Goal: Information Seeking & Learning: Learn about a topic

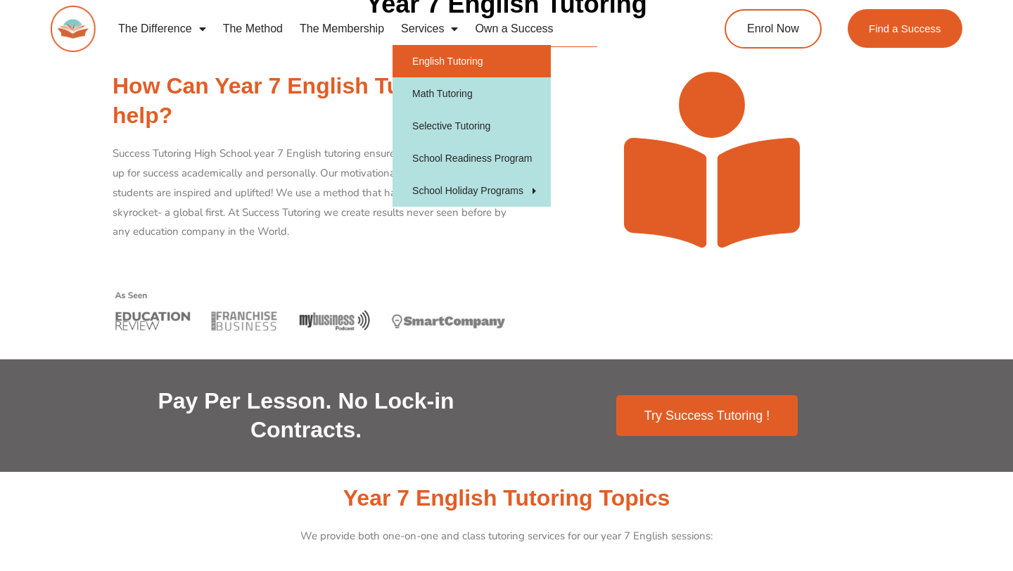
click at [435, 64] on link "English Tutoring" at bounding box center [471, 61] width 158 height 32
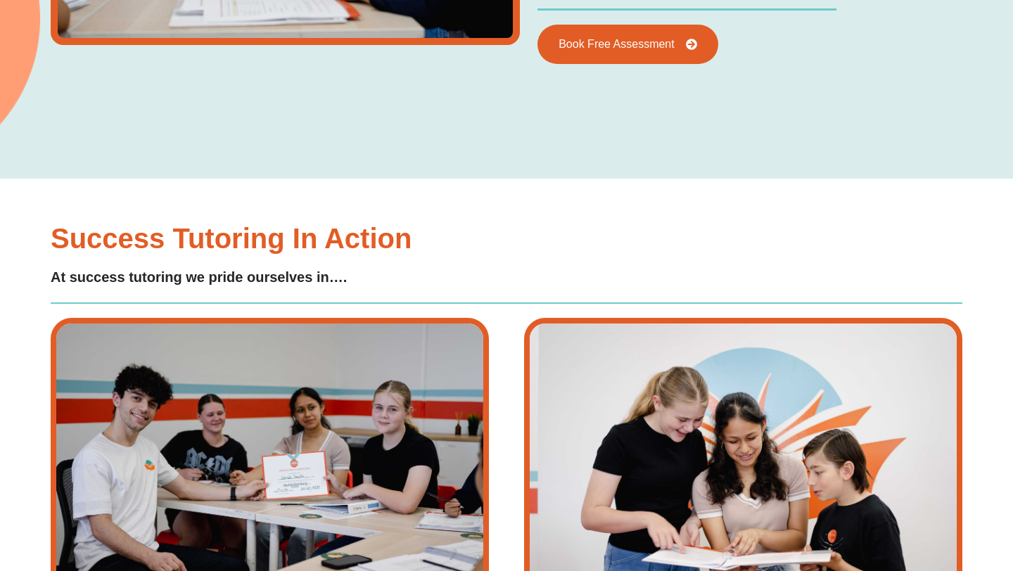
scroll to position [2883, 0]
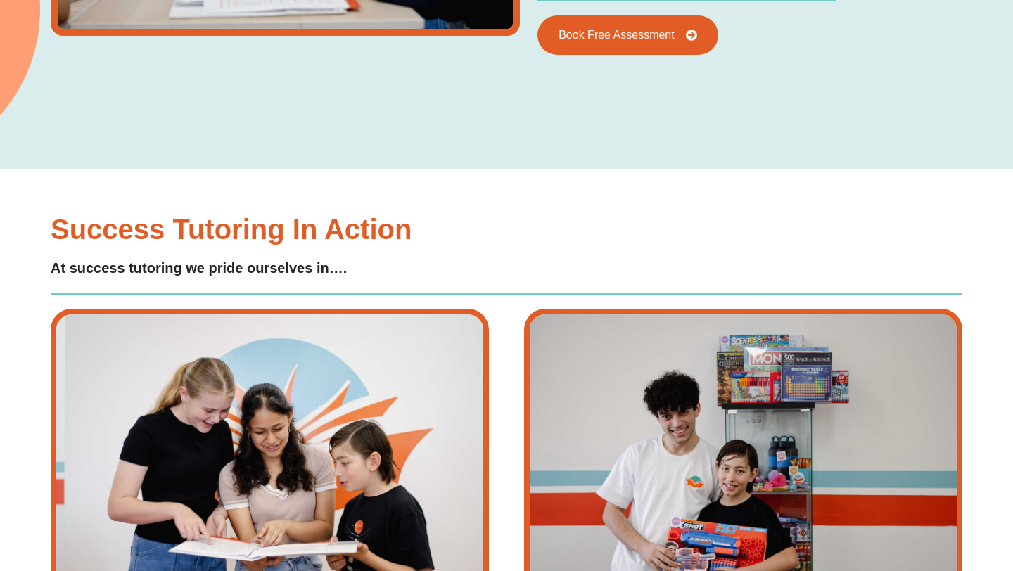
type input "*"
